Goal: Learn about a topic

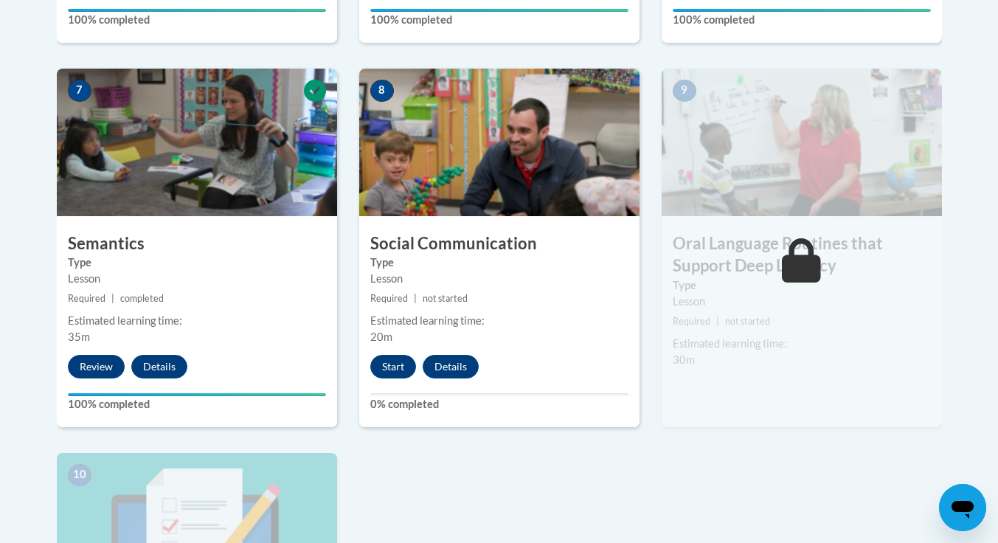
scroll to position [1238, 0]
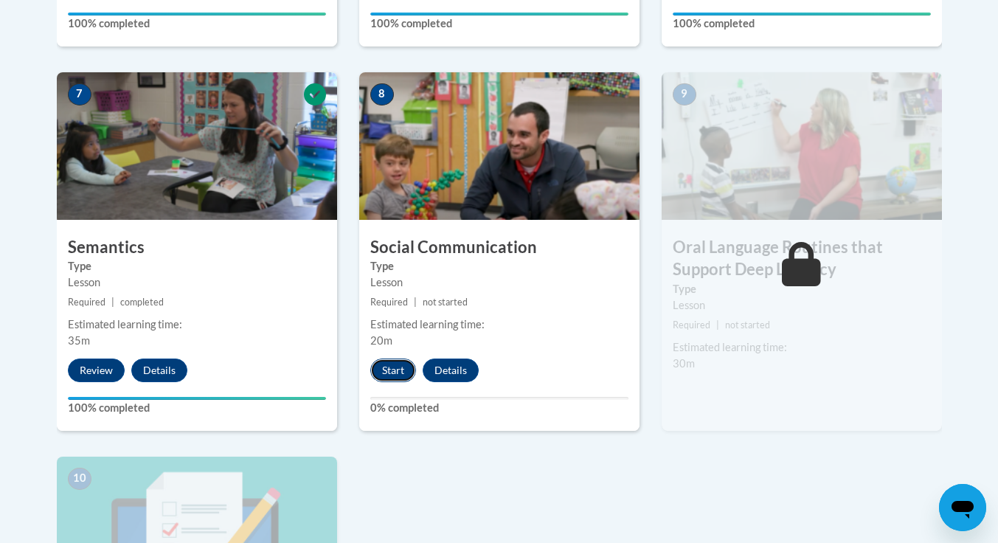
click at [387, 374] on button "Start" at bounding box center [393, 370] width 46 height 24
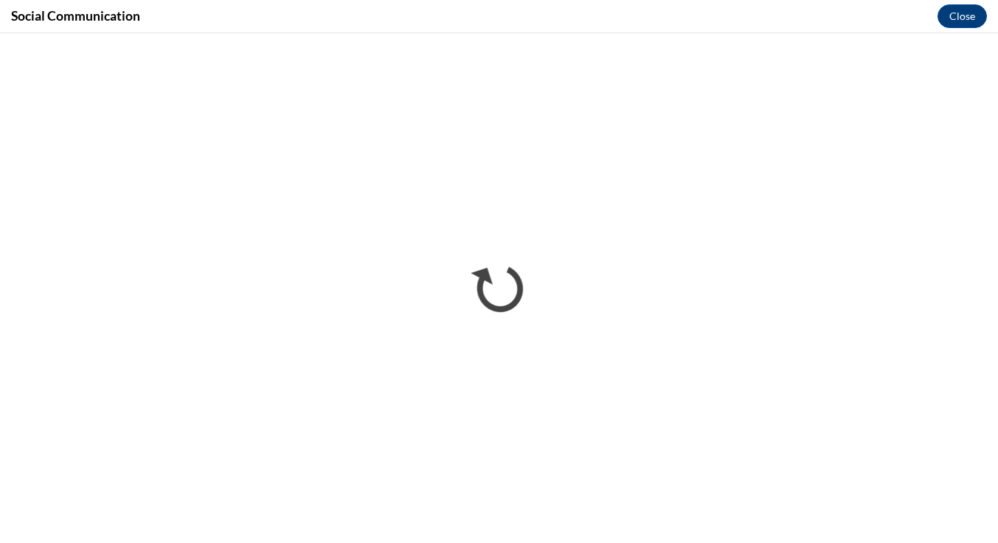
scroll to position [0, 0]
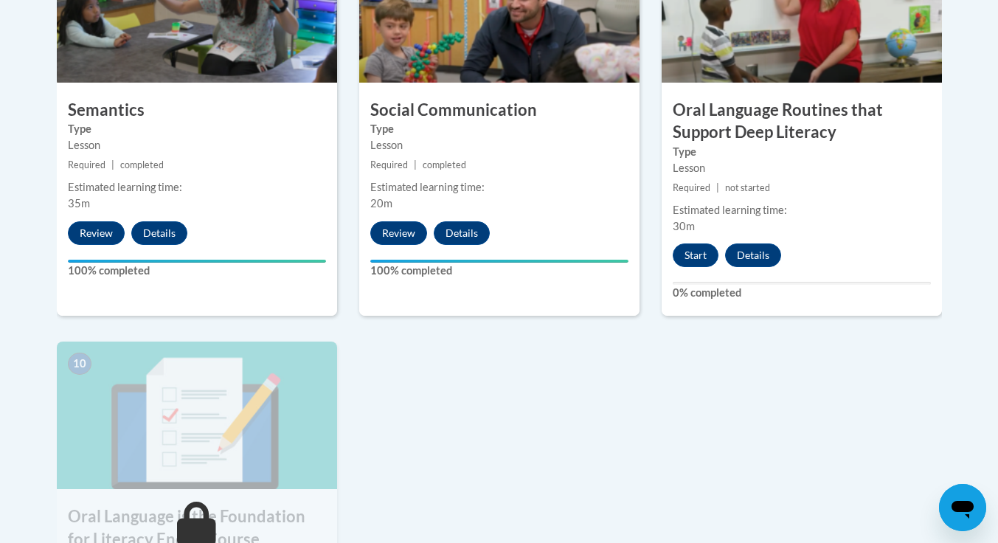
scroll to position [1404, 0]
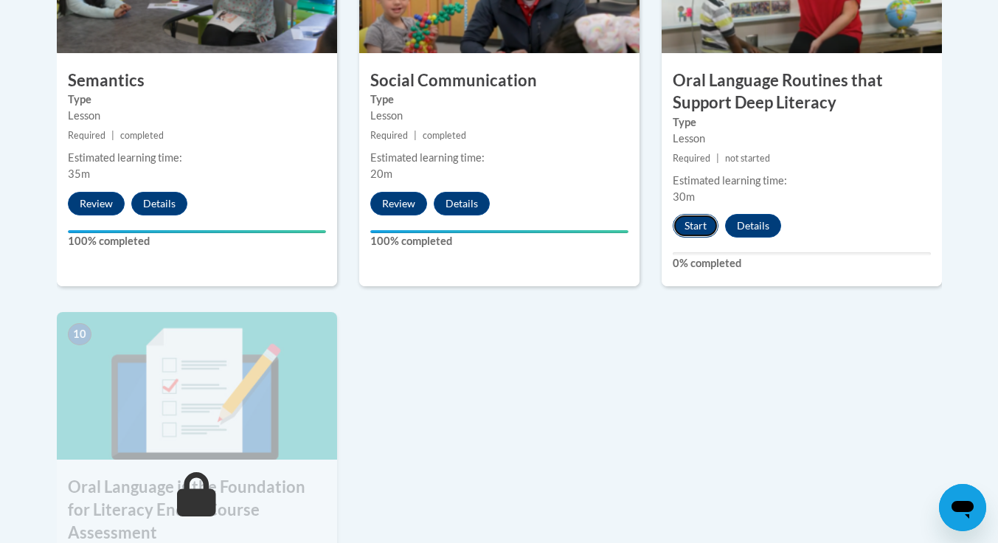
click at [699, 230] on button "Start" at bounding box center [696, 226] width 46 height 24
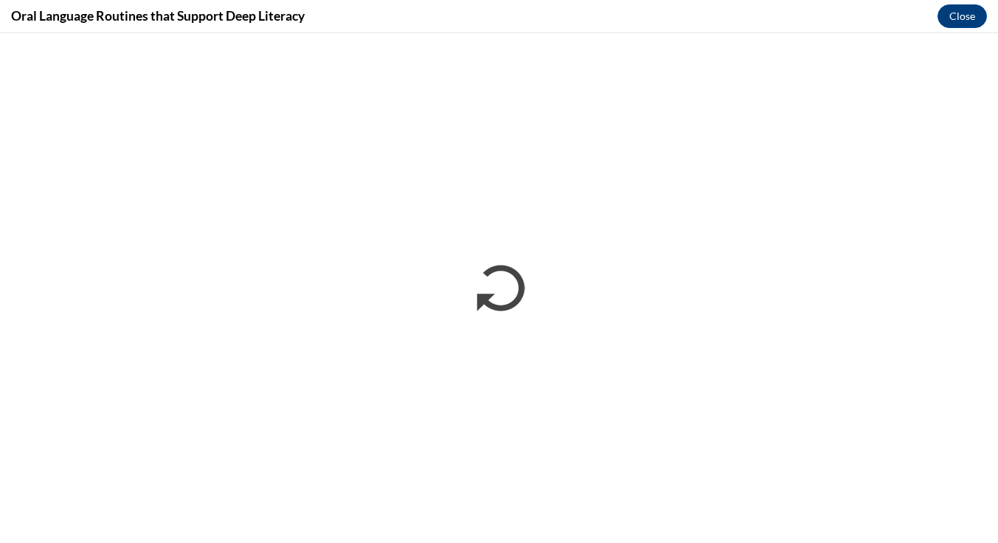
scroll to position [0, 0]
click at [968, 19] on button "Close" at bounding box center [961, 16] width 49 height 24
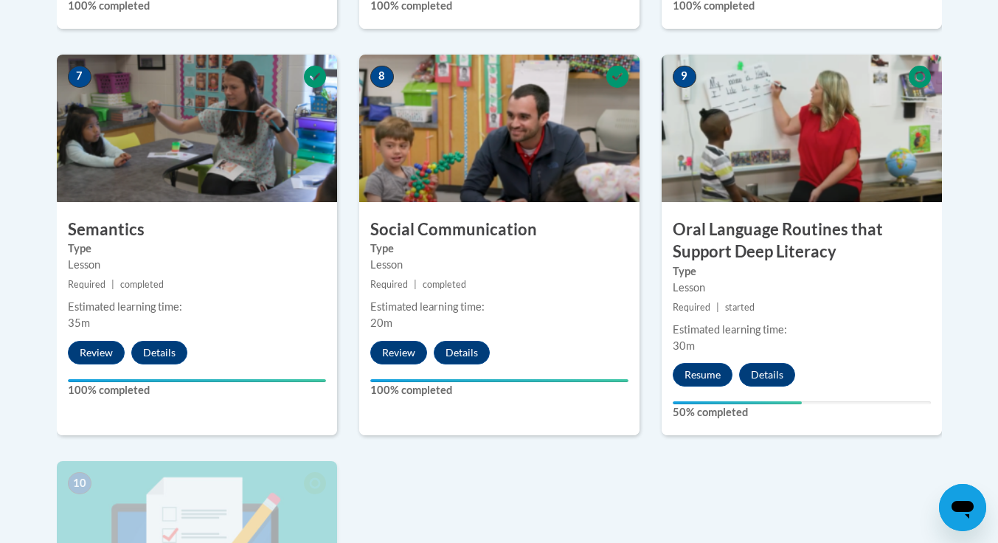
scroll to position [1240, 0]
